Goal: Task Accomplishment & Management: Use online tool/utility

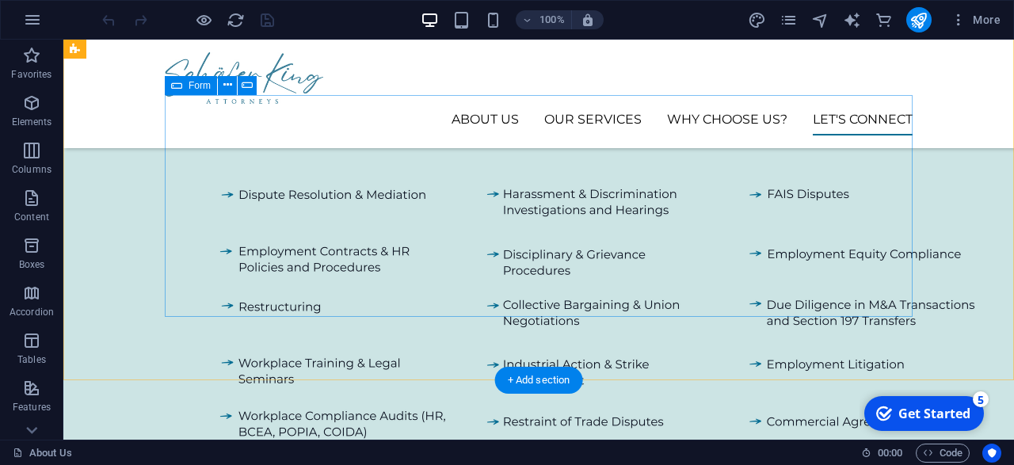
scroll to position [1862, 0]
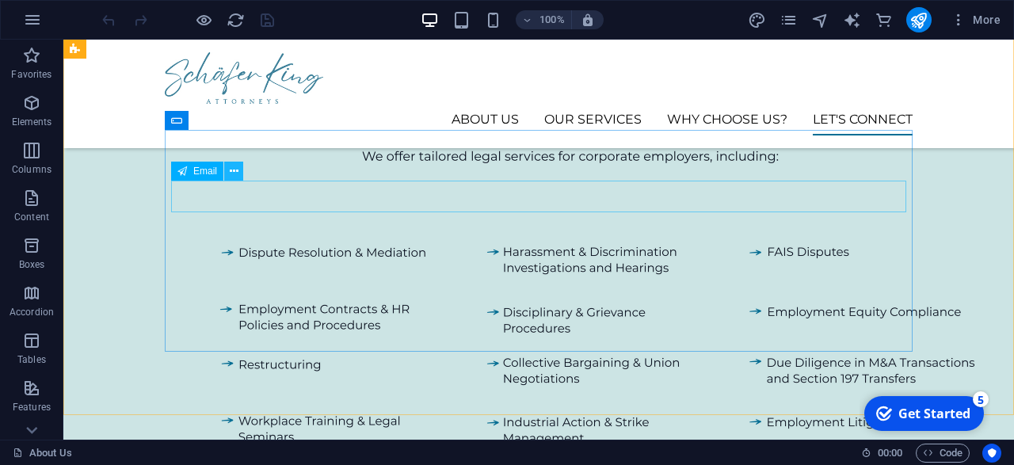
click at [232, 175] on icon at bounding box center [234, 171] width 9 height 17
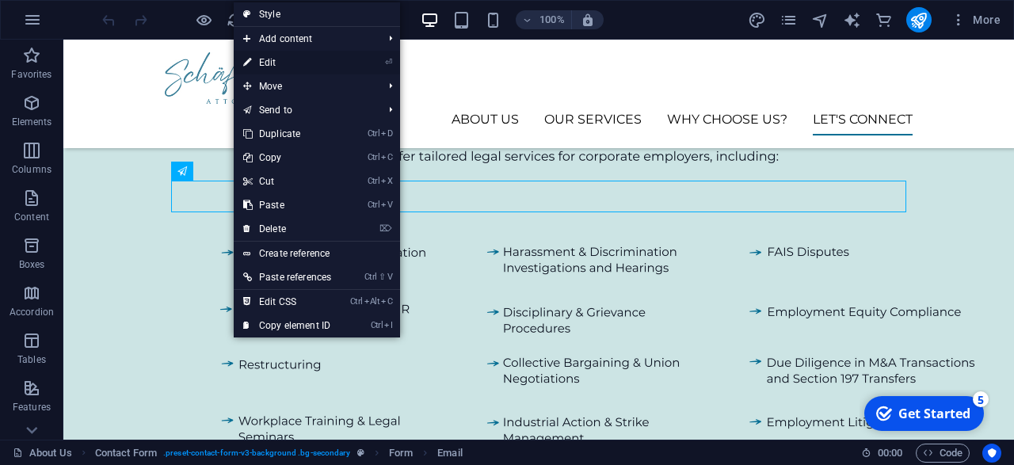
click at [375, 58] on li "⏎ Edit" at bounding box center [317, 63] width 166 height 24
click at [270, 61] on link "⏎ Edit" at bounding box center [287, 63] width 107 height 24
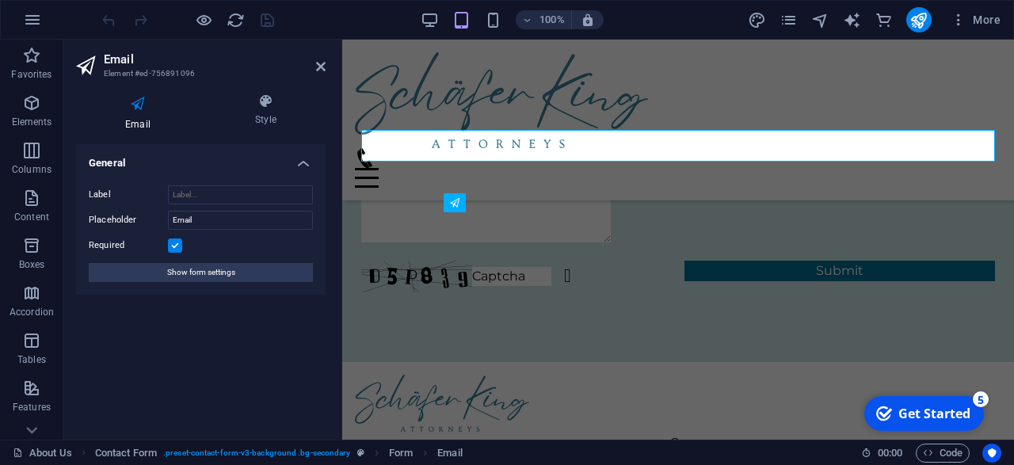
scroll to position [1780, 0]
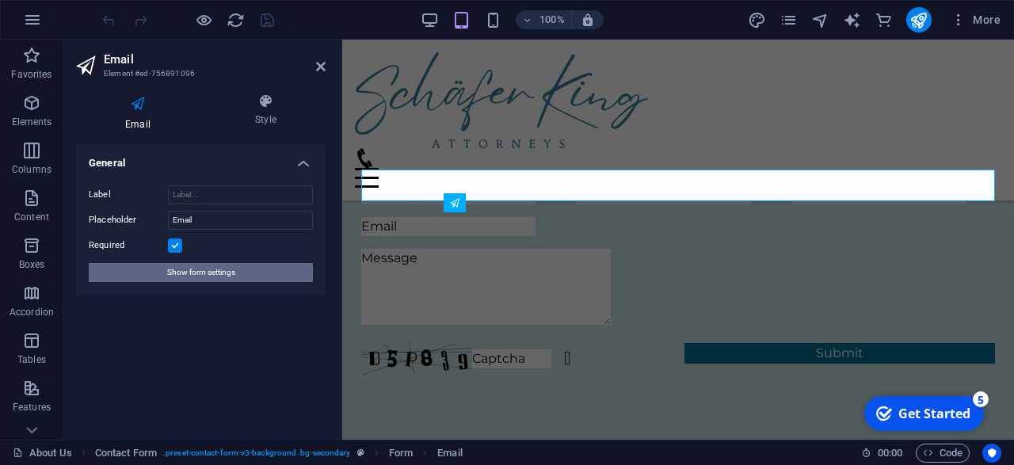
click at [171, 266] on span "Show form settings" at bounding box center [201, 272] width 68 height 19
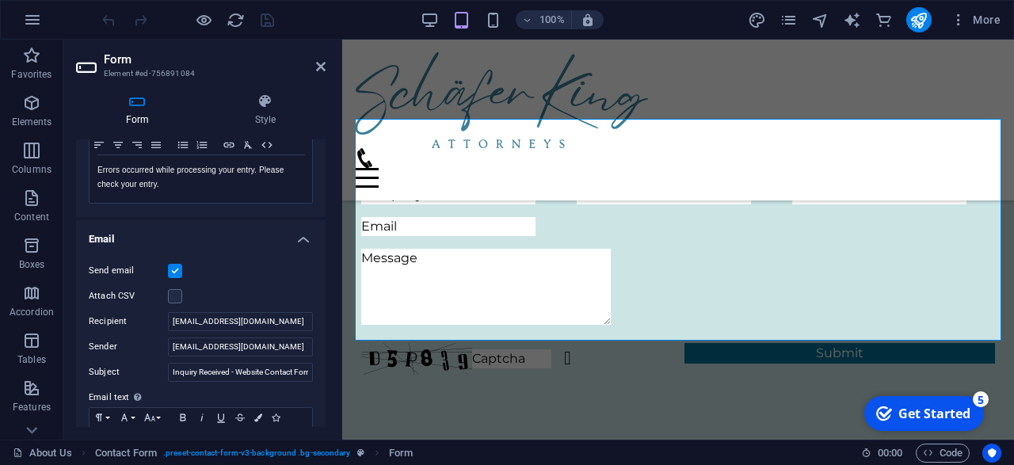
scroll to position [326, 0]
click at [242, 340] on input "[EMAIL_ADDRESS][DOMAIN_NAME]" at bounding box center [240, 345] width 145 height 19
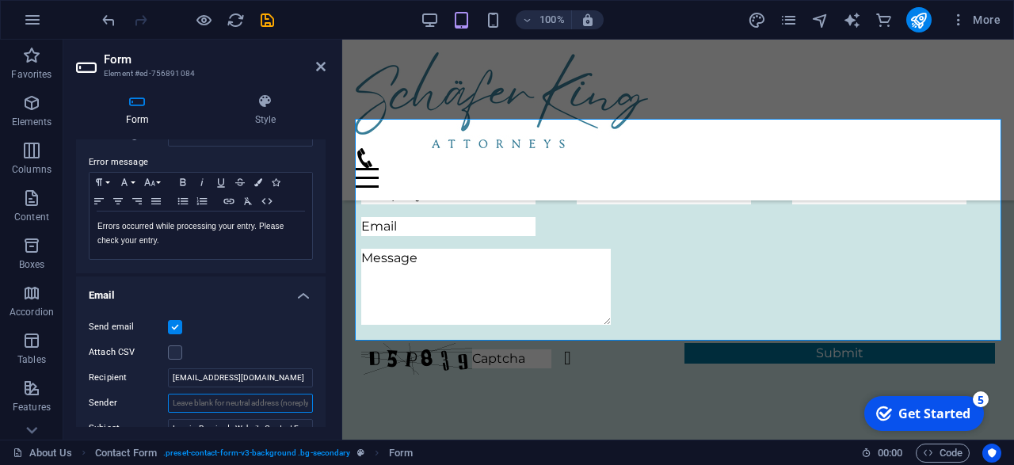
scroll to position [265, 0]
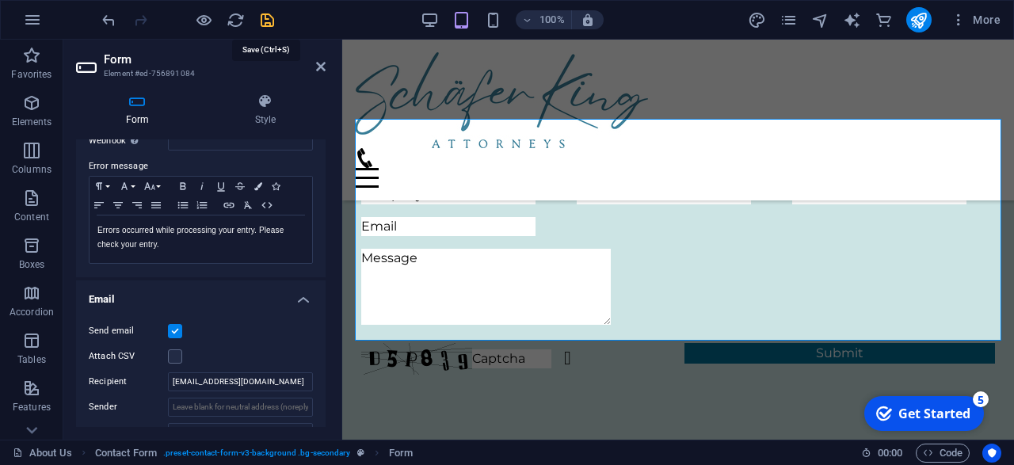
click at [260, 25] on icon "save" at bounding box center [267, 20] width 18 height 18
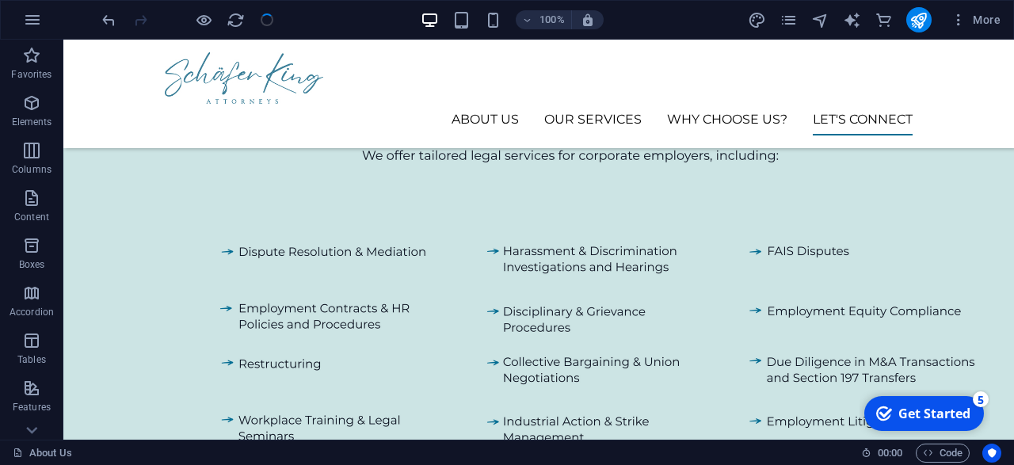
scroll to position [1862, 0]
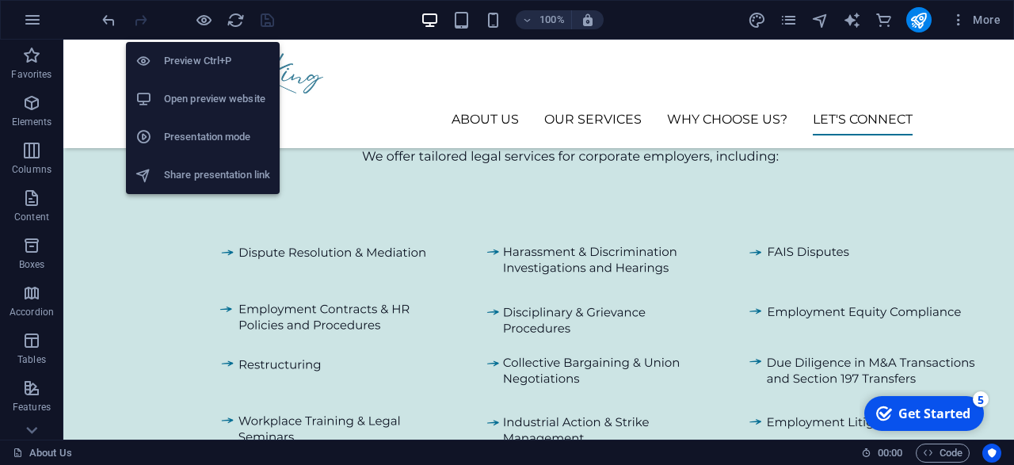
click at [197, 56] on h6 "Preview Ctrl+P" at bounding box center [217, 61] width 106 height 19
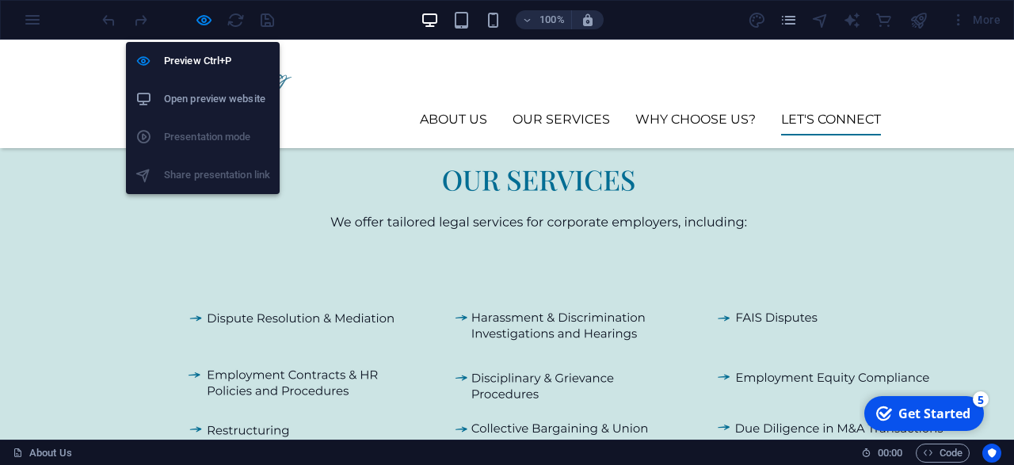
click at [191, 91] on h6 "Open preview website" at bounding box center [217, 99] width 106 height 19
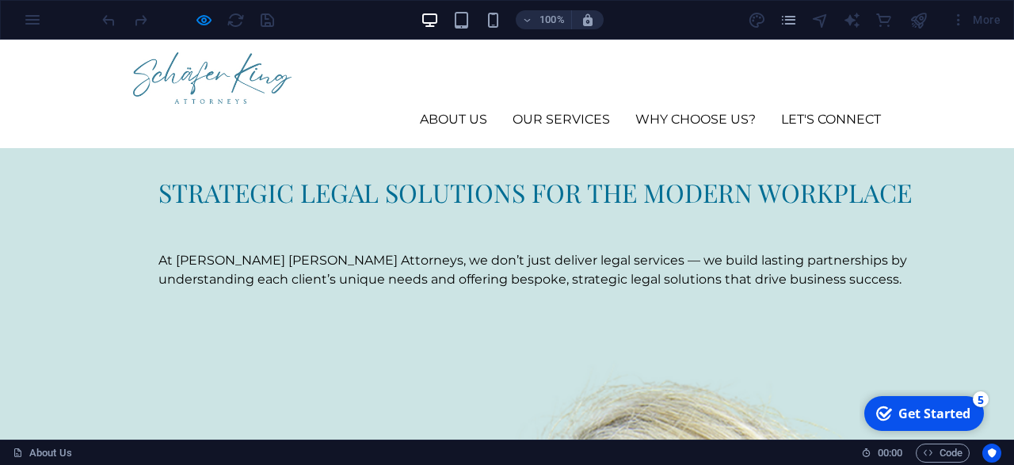
scroll to position [1635, 0]
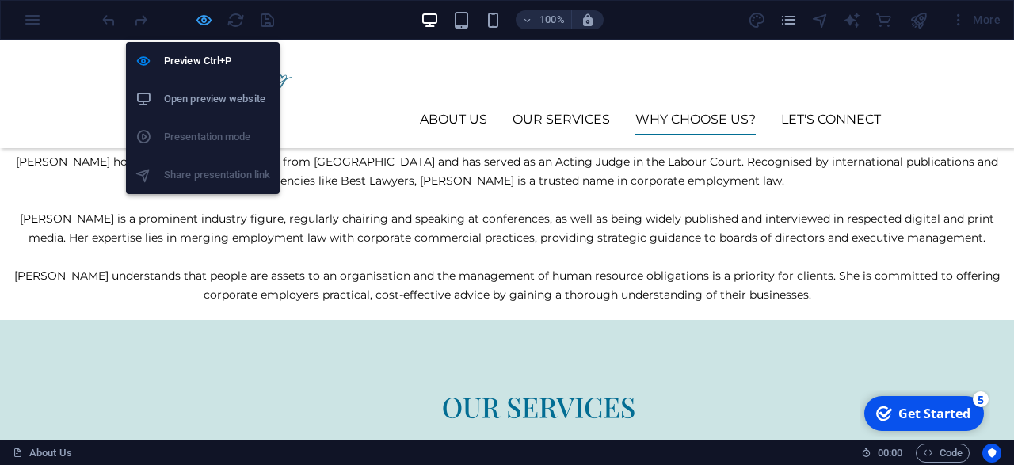
click at [200, 18] on icon "button" at bounding box center [204, 20] width 18 height 18
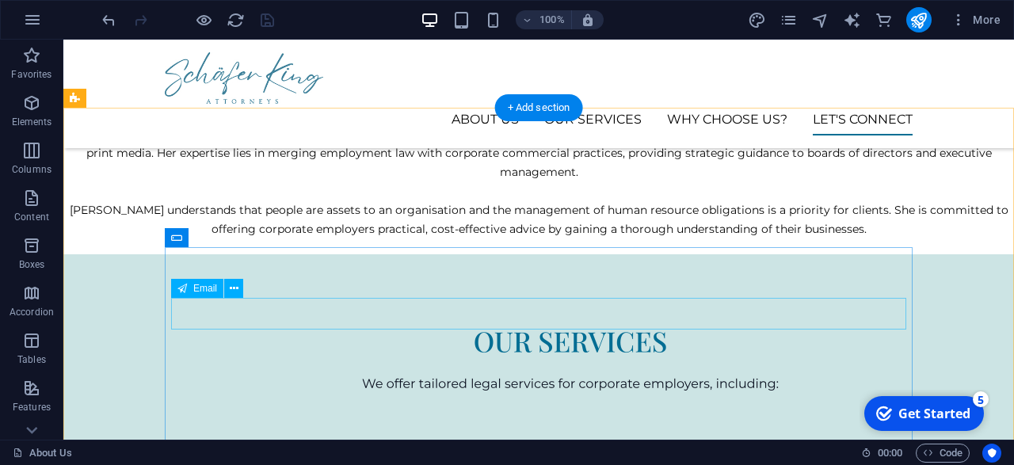
scroll to position [1774, 0]
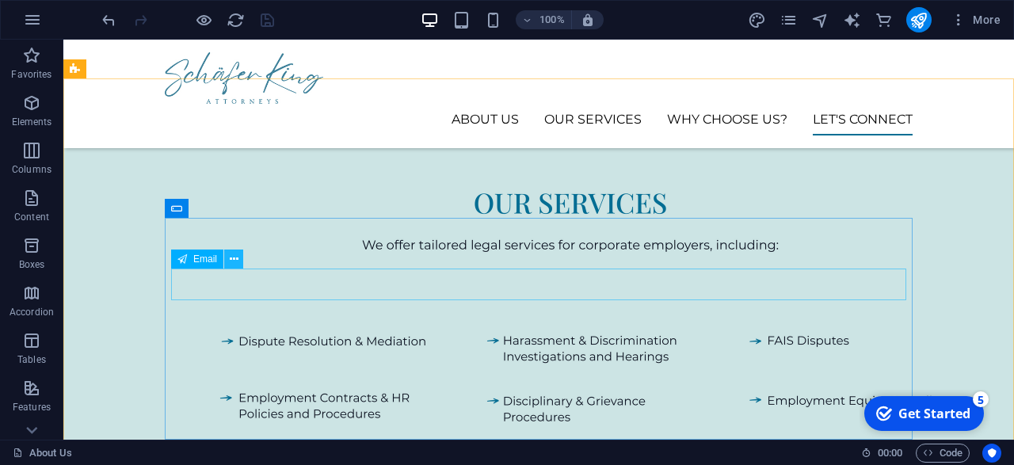
click at [235, 254] on icon at bounding box center [234, 259] width 9 height 17
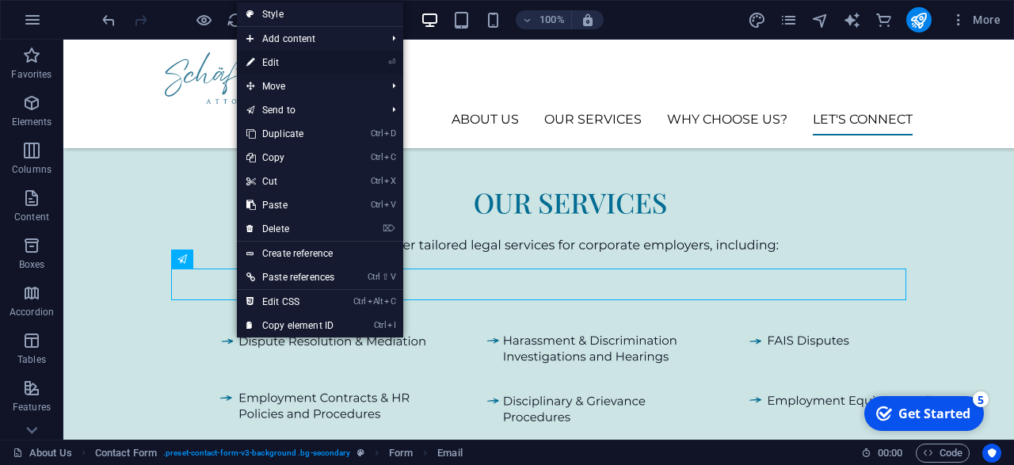
click at [316, 61] on link "⏎ Edit" at bounding box center [290, 63] width 107 height 24
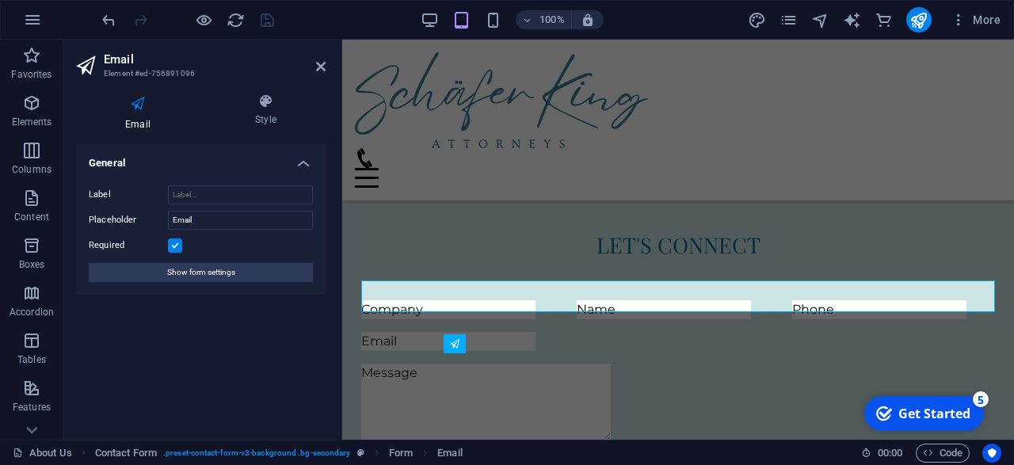
scroll to position [1678, 0]
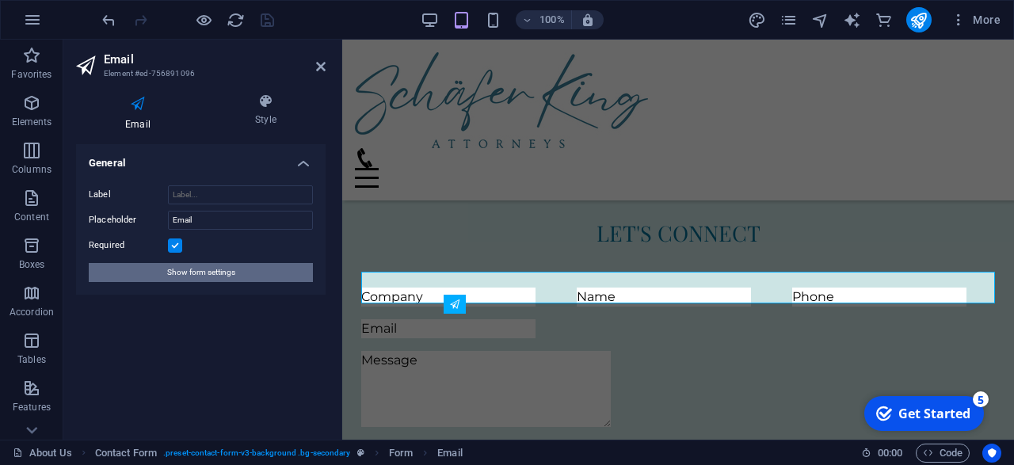
click at [218, 271] on span "Show form settings" at bounding box center [201, 272] width 68 height 19
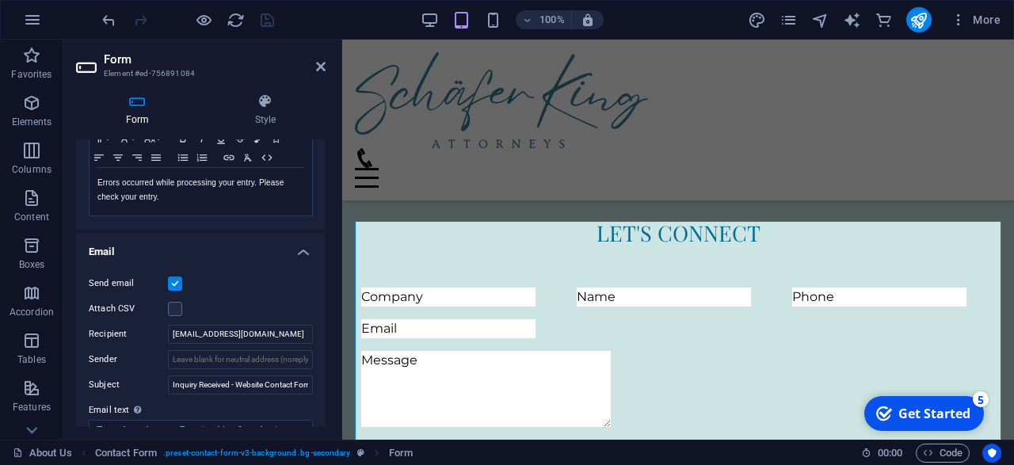
scroll to position [325, 0]
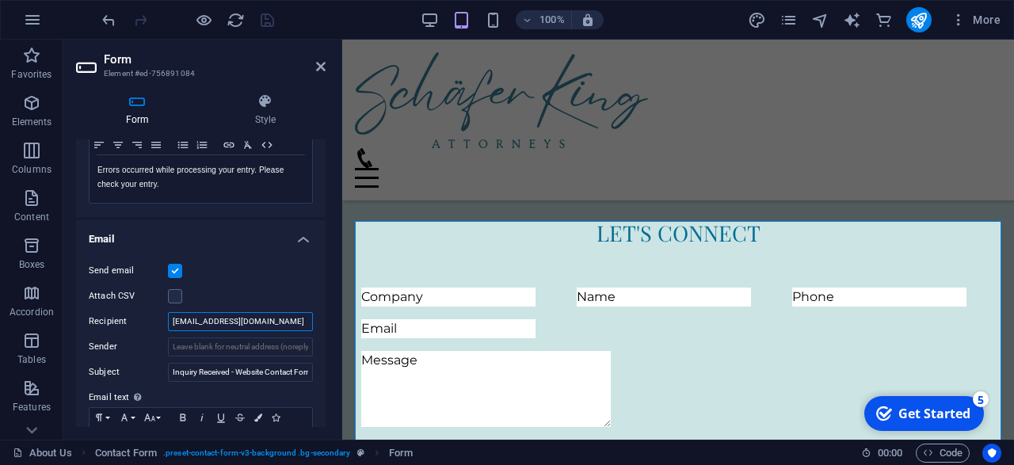
drag, startPoint x: 278, startPoint y: 317, endPoint x: 136, endPoint y: 307, distance: 143.0
click at [168, 312] on input "[EMAIL_ADDRESS][DOMAIN_NAME]" at bounding box center [240, 321] width 145 height 19
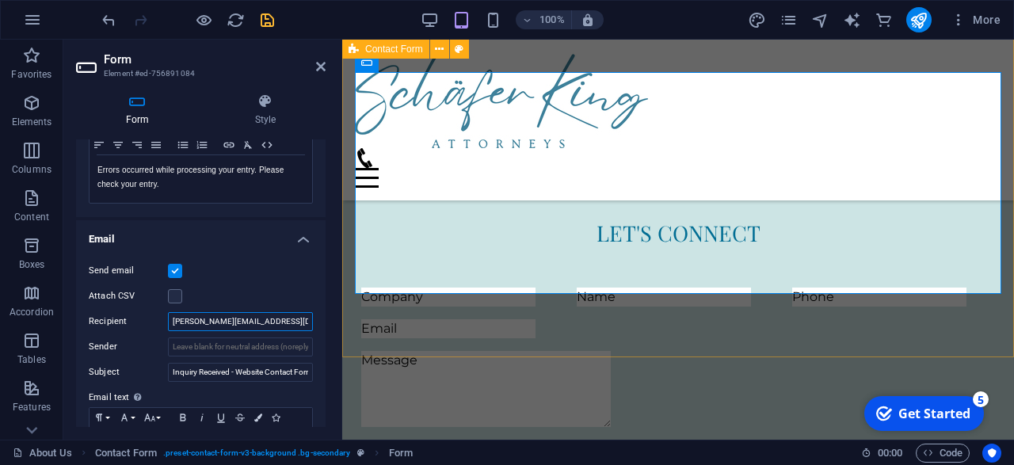
scroll to position [1827, 0]
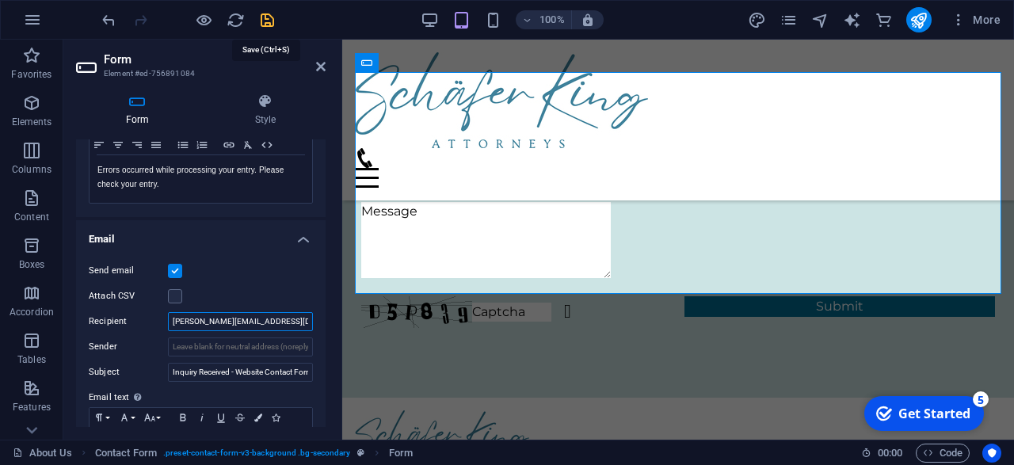
type input "[PERSON_NAME][EMAIL_ADDRESS][DOMAIN_NAME]"
click at [273, 20] on icon "save" at bounding box center [267, 20] width 18 height 18
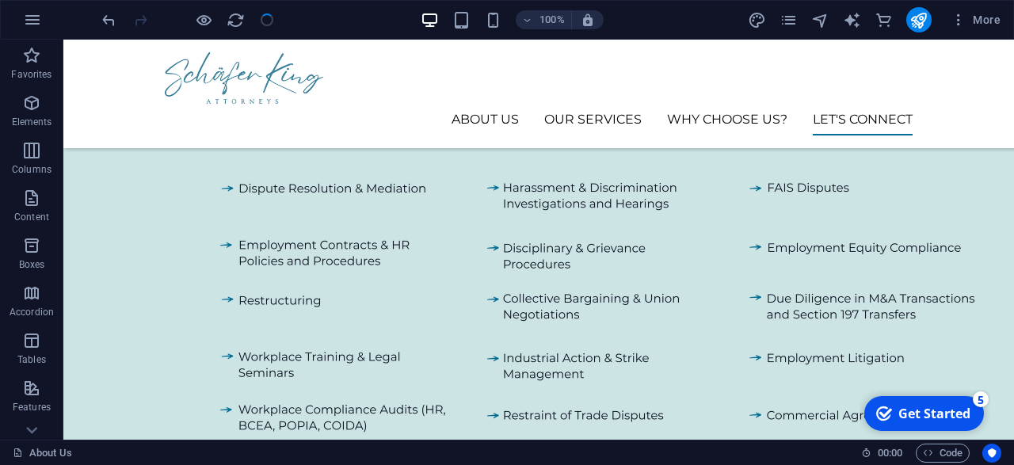
scroll to position [1908, 0]
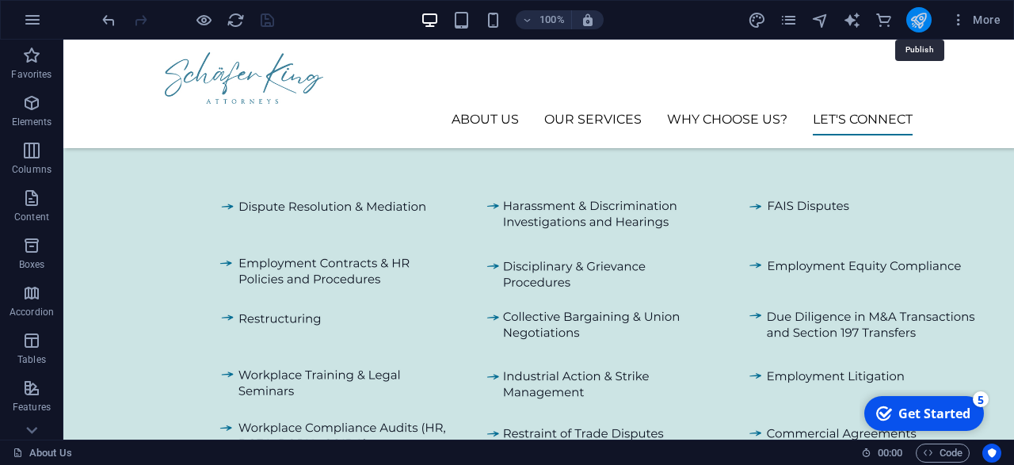
click at [927, 18] on icon "publish" at bounding box center [919, 20] width 18 height 18
